Goal: Find specific page/section: Find specific page/section

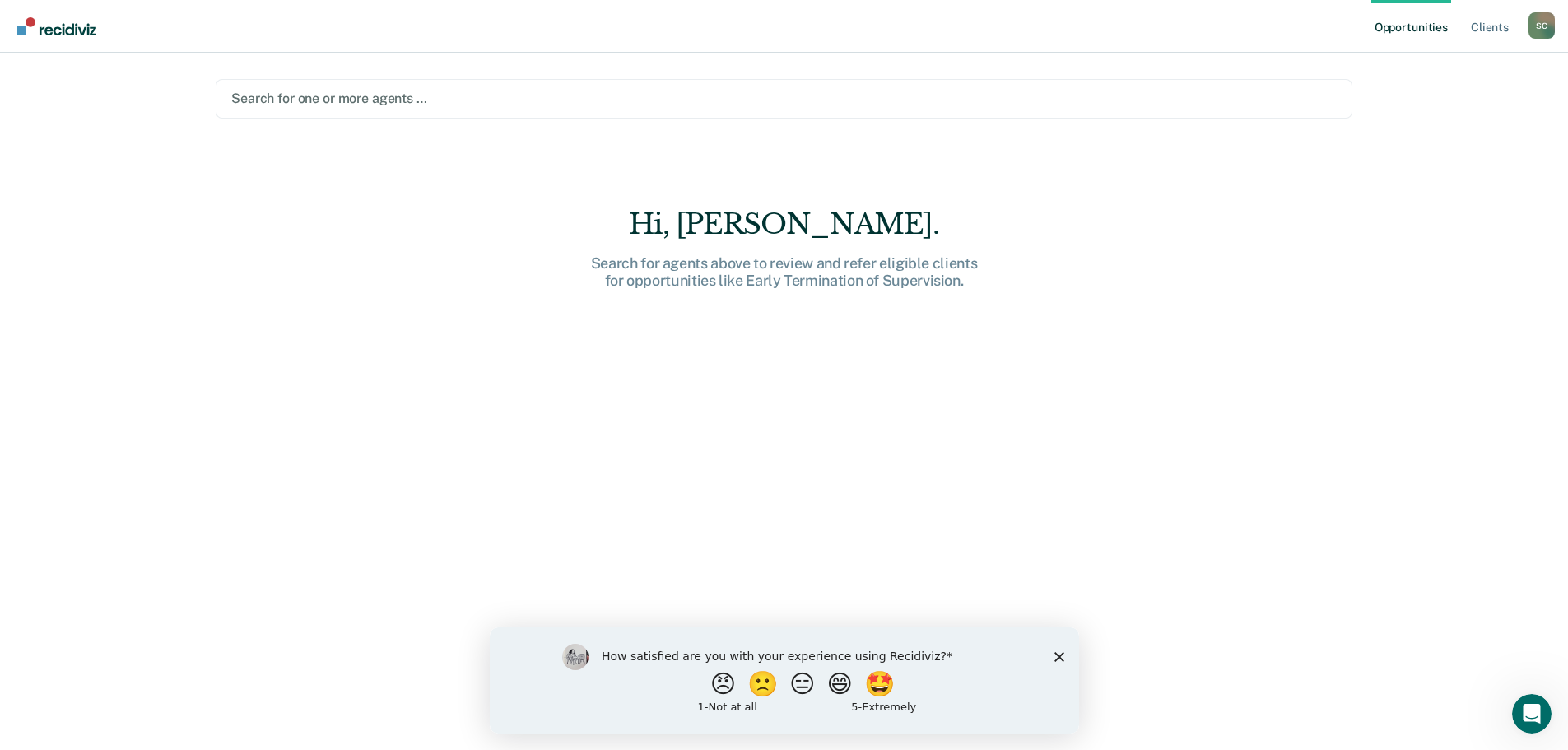
click at [1062, 662] on div "How satisfied are you with your experience using Recidiviz? 😠 🙁 😑 😄 🤩 1 - Not a…" at bounding box center [784, 679] width 589 height 106
click at [1062, 657] on icon "Close survey" at bounding box center [1058, 656] width 9 height 9
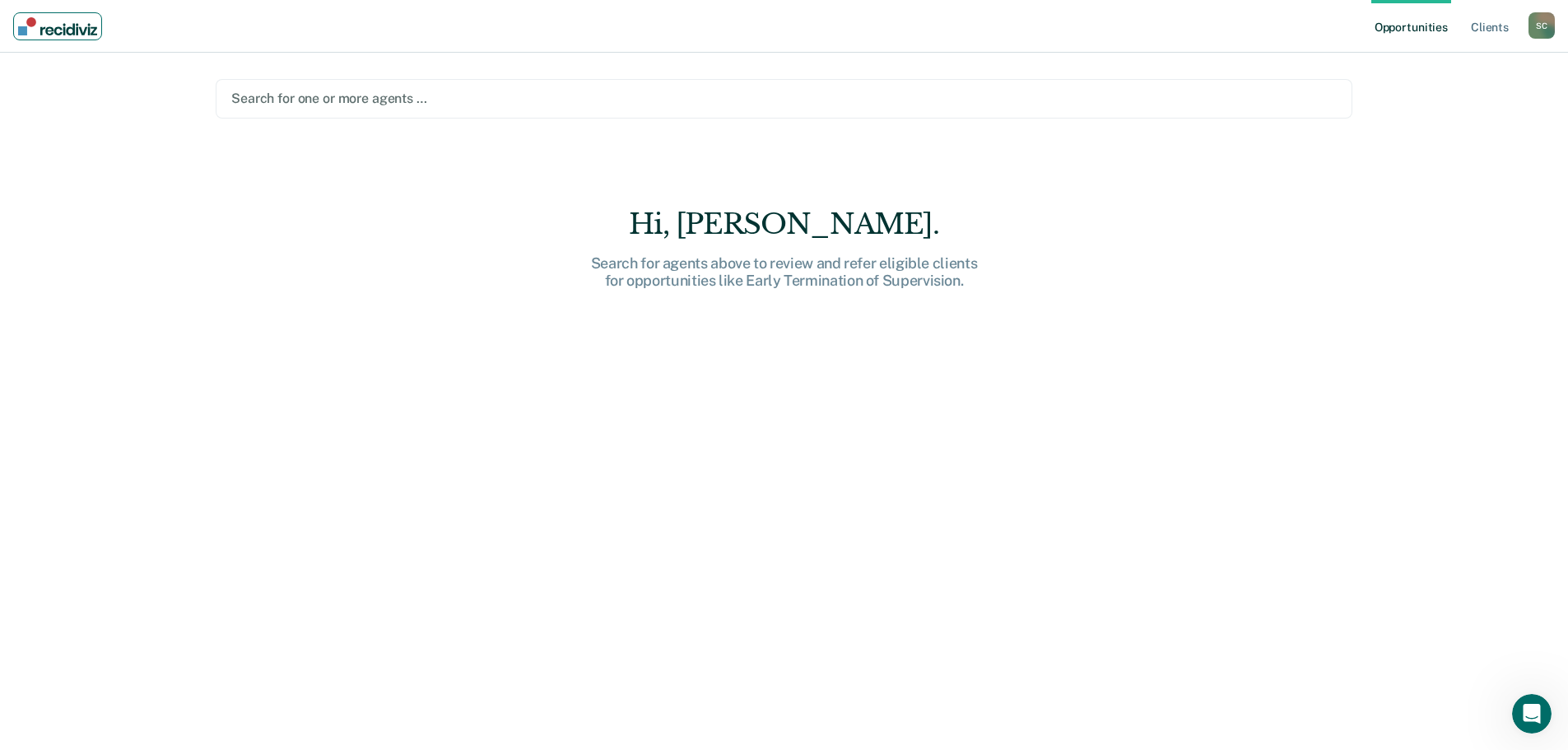
click at [67, 31] on img "Main navigation" at bounding box center [58, 26] width 79 height 18
click at [330, 101] on div at bounding box center [784, 98] width 1105 height 19
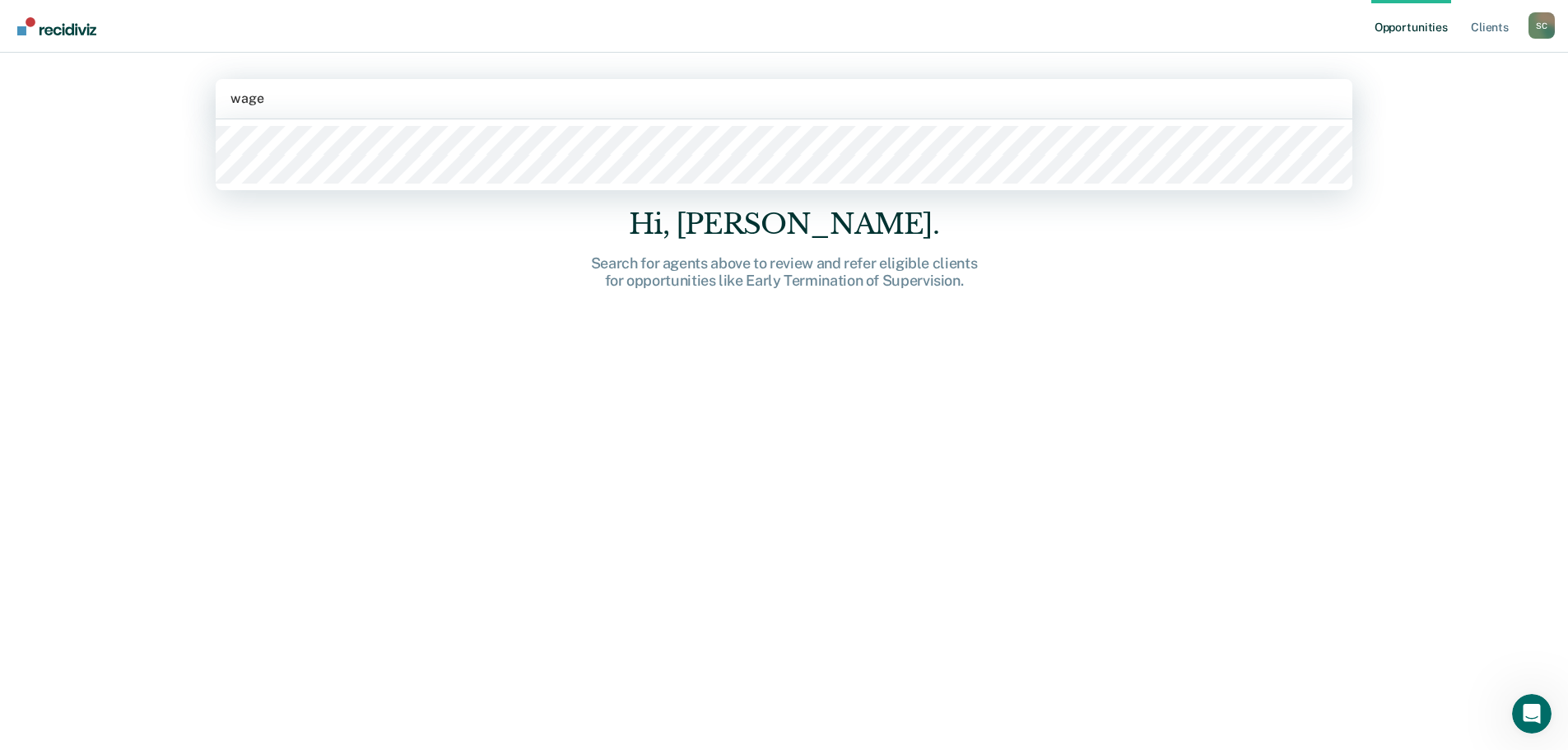
type input "wager"
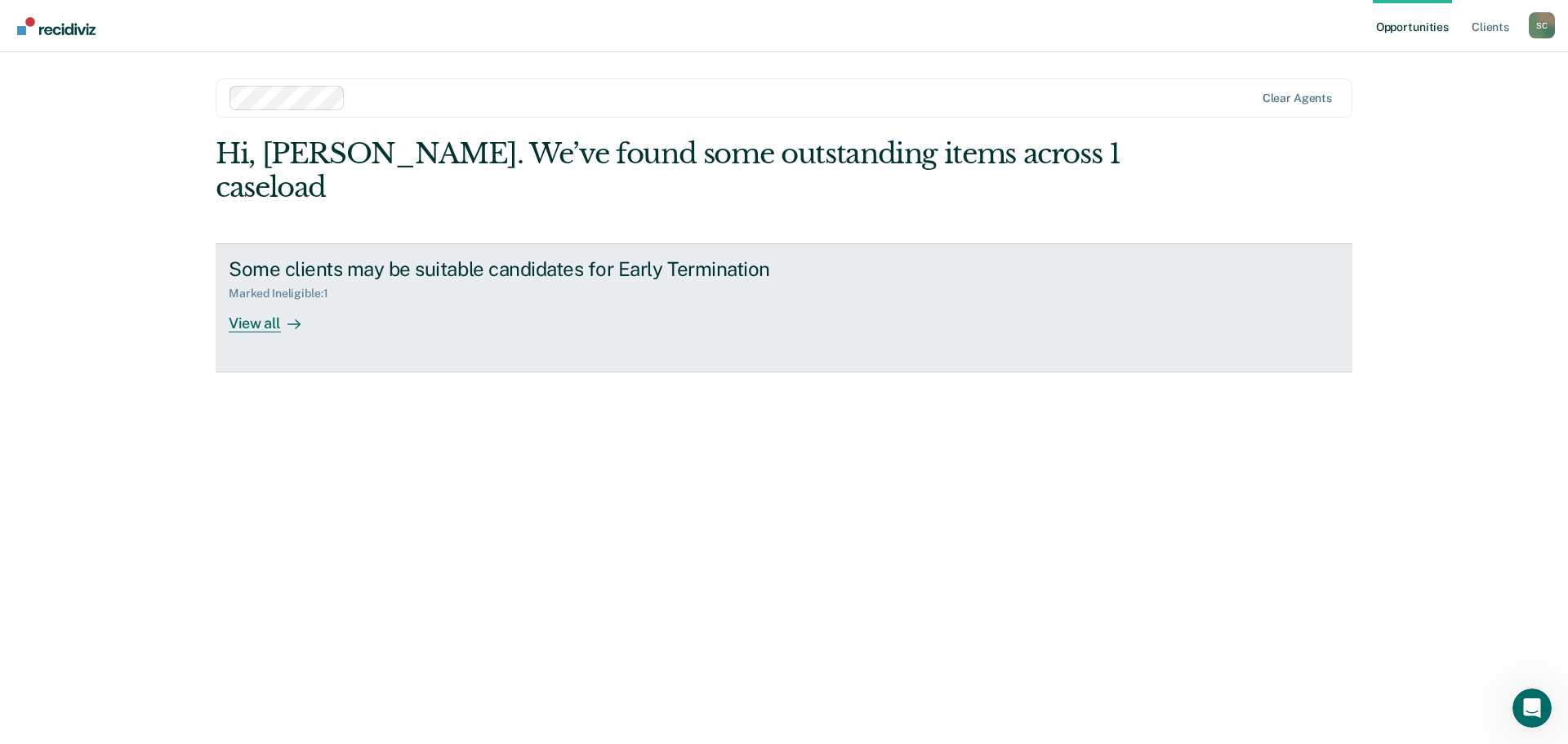
click at [260, 301] on div "View all" at bounding box center [274, 317] width 92 height 32
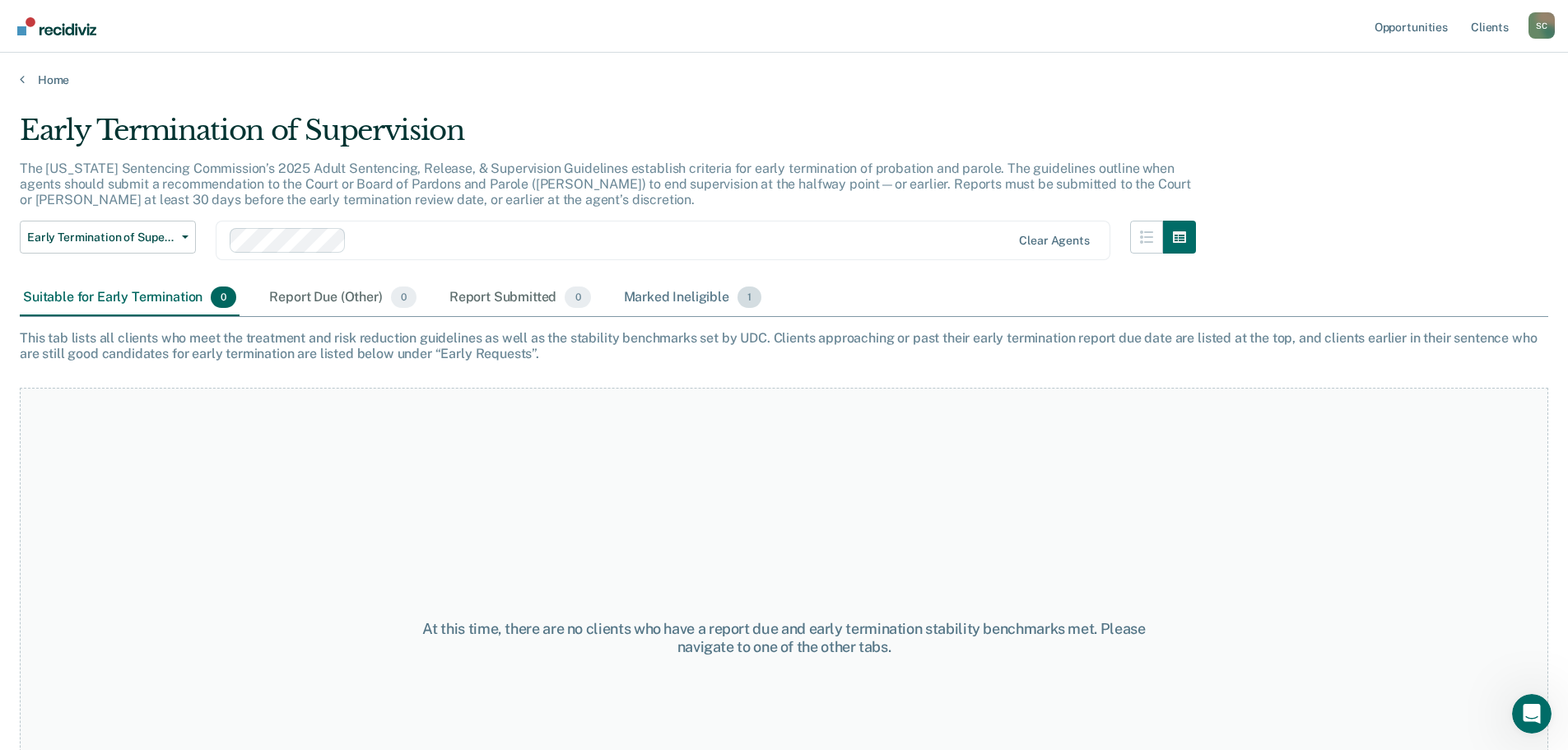
click at [700, 296] on div "Marked Ineligible 1" at bounding box center [692, 298] width 144 height 36
